Goal: Task Accomplishment & Management: Use online tool/utility

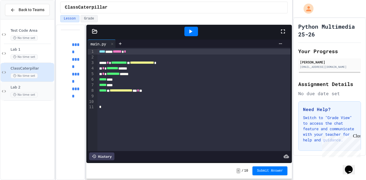
click at [42, 89] on span "Lab 2" at bounding box center [32, 87] width 42 height 5
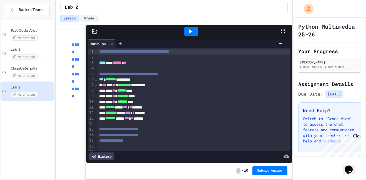
click at [93, 31] on icon at bounding box center [95, 32] width 6 height 6
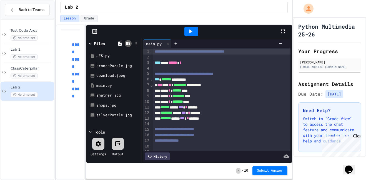
click at [128, 44] on icon at bounding box center [128, 43] width 4 height 3
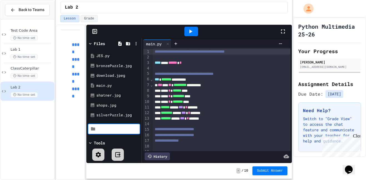
click at [132, 45] on div at bounding box center [136, 43] width 8 height 8
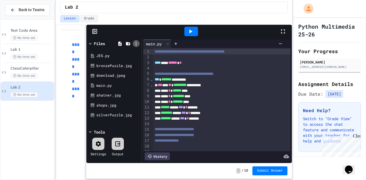
click at [136, 45] on icon at bounding box center [135, 43] width 5 height 5
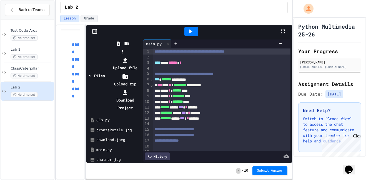
click at [128, 57] on icon at bounding box center [125, 60] width 7 height 7
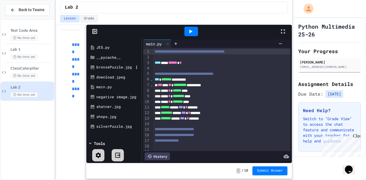
scroll to position [11, 0]
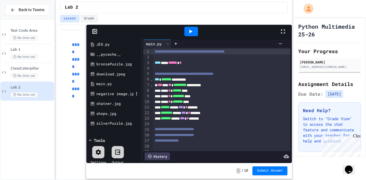
click at [113, 91] on div "negative image.jpg" at bounding box center [114, 94] width 37 height 6
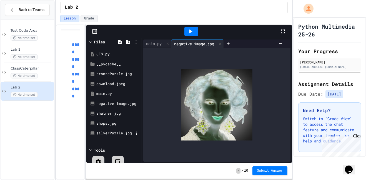
scroll to position [1, 0]
click at [113, 83] on div "download.jpeg" at bounding box center [114, 85] width 37 height 6
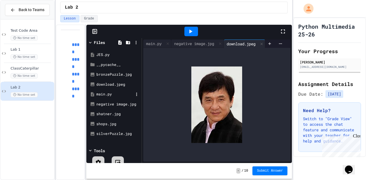
click at [122, 92] on div "main.py" at bounding box center [114, 94] width 37 height 6
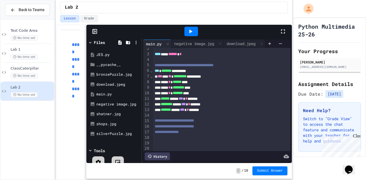
scroll to position [15, 0]
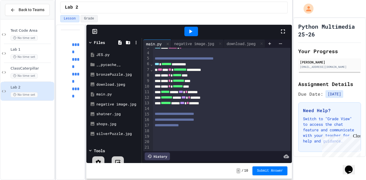
click at [187, 29] on icon at bounding box center [190, 31] width 7 height 7
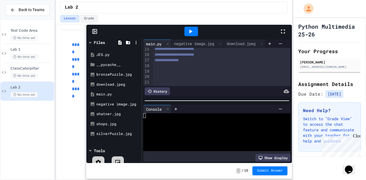
scroll to position [0, 0]
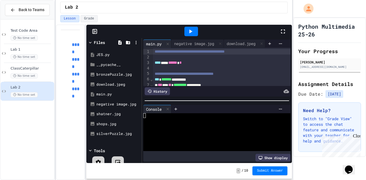
click at [195, 45] on div "negative image.jpg" at bounding box center [194, 44] width 46 height 6
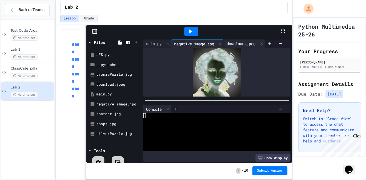
click at [236, 42] on div "download.jpeg" at bounding box center [241, 44] width 34 height 6
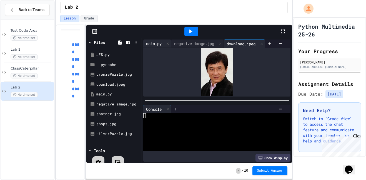
click at [159, 43] on div "main.py" at bounding box center [153, 44] width 21 height 6
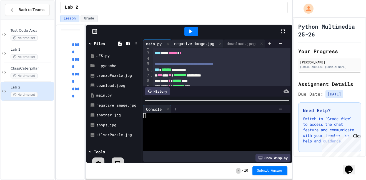
click at [186, 42] on div "negative image.jpg" at bounding box center [194, 44] width 46 height 6
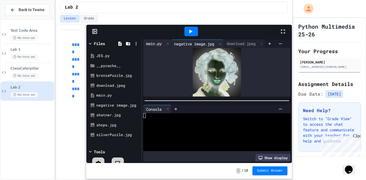
click at [154, 43] on div "main.py" at bounding box center [153, 44] width 21 height 6
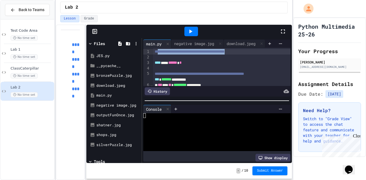
drag, startPoint x: 271, startPoint y: 52, endPoint x: 159, endPoint y: 53, distance: 111.3
click at [159, 53] on div "**********" at bounding box center [222, 52] width 138 height 6
click at [171, 50] on span "**********" at bounding box center [190, 51] width 70 height 4
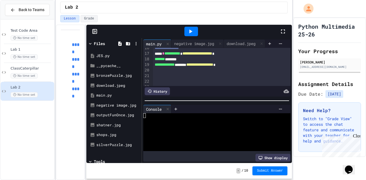
scroll to position [75, 0]
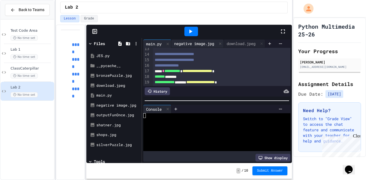
click at [201, 46] on div "negative image.jpg" at bounding box center [194, 44] width 46 height 6
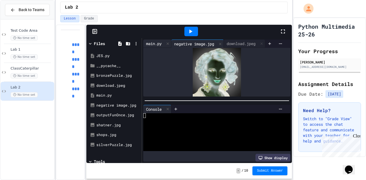
click at [160, 40] on div "main.py" at bounding box center [157, 43] width 28 height 8
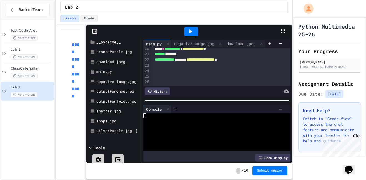
scroll to position [22, 0]
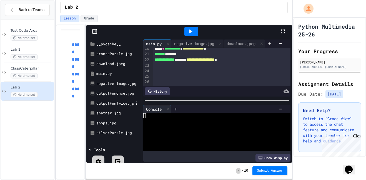
click at [115, 103] on div "outputFunTwice.jpg" at bounding box center [114, 103] width 37 height 6
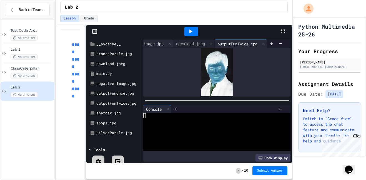
scroll to position [0, 0]
click at [156, 41] on div "main.py" at bounding box center [153, 44] width 21 height 6
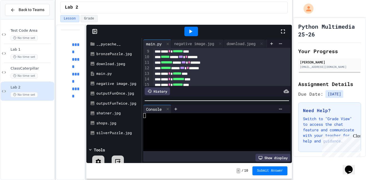
scroll to position [50, 0]
click at [212, 60] on div "****** ***** *** * ******" at bounding box center [222, 57] width 138 height 6
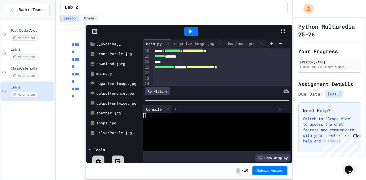
scroll to position [108, 0]
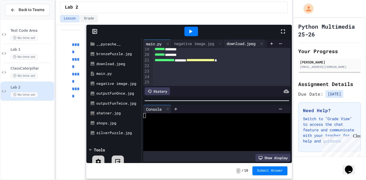
click at [230, 44] on div "download.jpeg" at bounding box center [241, 44] width 34 height 6
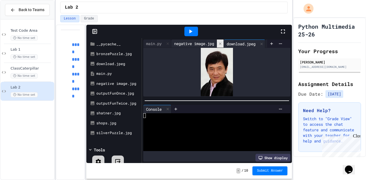
click at [220, 42] on div at bounding box center [220, 43] width 7 height 8
click at [250, 43] on div "outputFunTwice.jpg" at bounding box center [236, 44] width 46 height 6
click at [164, 42] on div at bounding box center [167, 43] width 7 height 8
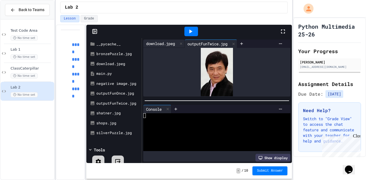
click at [161, 41] on div "download.jpeg" at bounding box center [160, 44] width 34 height 6
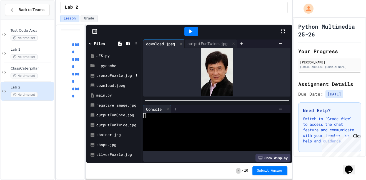
scroll to position [8, 0]
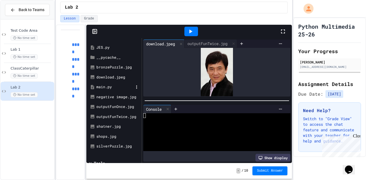
click at [117, 86] on div "main.py" at bounding box center [114, 87] width 37 height 6
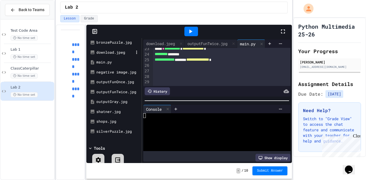
scroll to position [34, 0]
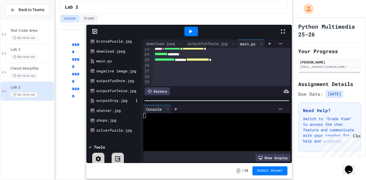
click at [122, 100] on div "outputGray.jpg" at bounding box center [114, 101] width 37 height 6
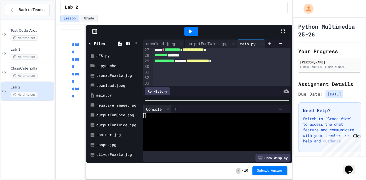
scroll to position [153, 0]
click at [194, 32] on div at bounding box center [191, 31] width 14 height 9
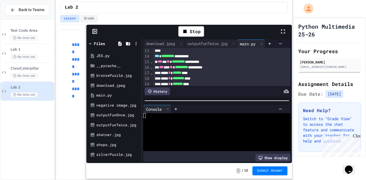
scroll to position [0, 0]
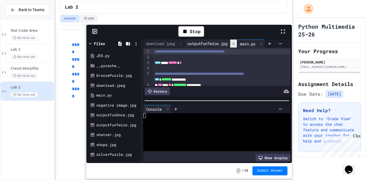
click at [236, 46] on div at bounding box center [233, 43] width 7 height 8
click at [168, 44] on div "download.jpeg" at bounding box center [160, 44] width 34 height 6
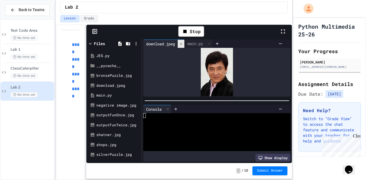
click at [181, 44] on icon at bounding box center [181, 43] width 2 height 2
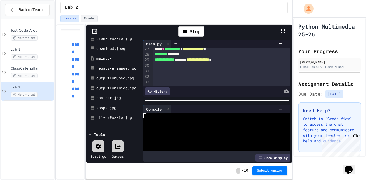
scroll to position [36, 0]
click at [120, 143] on icon at bounding box center [117, 146] width 7 height 7
click at [120, 149] on icon at bounding box center [117, 146] width 7 height 7
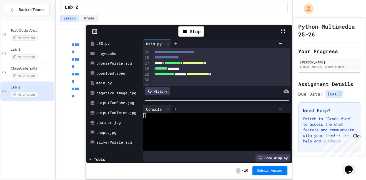
scroll to position [138, 0]
click at [192, 34] on div "Stop" at bounding box center [191, 31] width 26 height 11
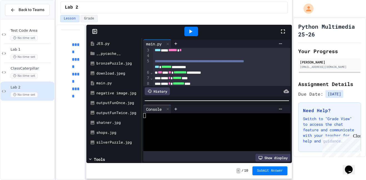
scroll to position [153, 0]
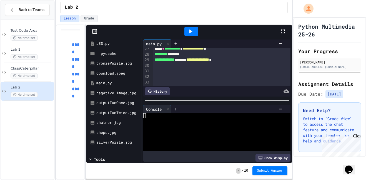
click at [192, 28] on icon at bounding box center [190, 31] width 7 height 7
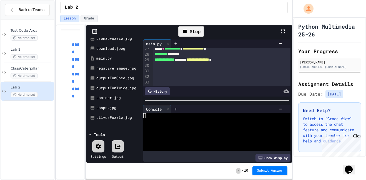
click at [209, 61] on span "**********" at bounding box center [197, 59] width 23 height 4
click at [229, 74] on div at bounding box center [222, 71] width 138 height 6
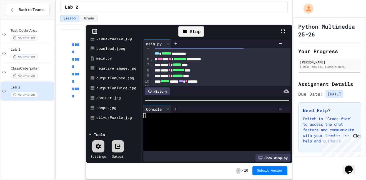
scroll to position [27, 0]
